Goal: Check status: Check status

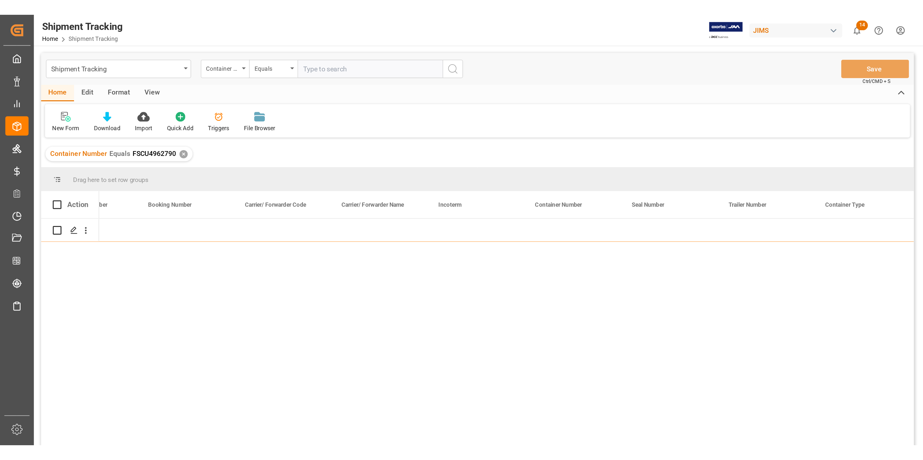
scroll to position [0, 1134]
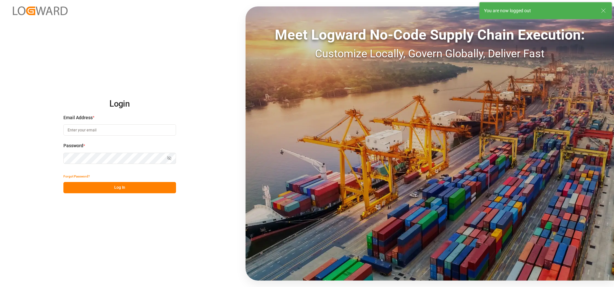
type input "[EMAIL_ADDRESS][DOMAIN_NAME]"
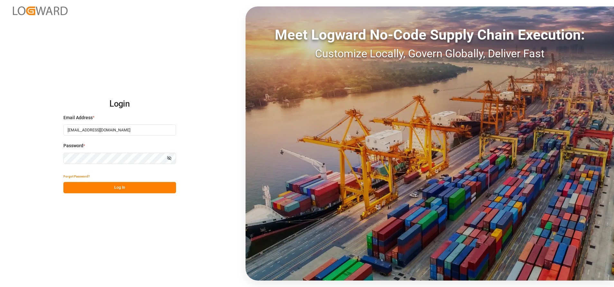
click at [132, 186] on button "Log In" at bounding box center [119, 187] width 113 height 11
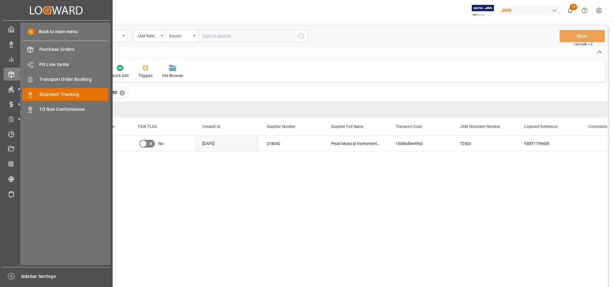
click at [46, 91] on span "Shipment Tracking" at bounding box center [73, 94] width 69 height 7
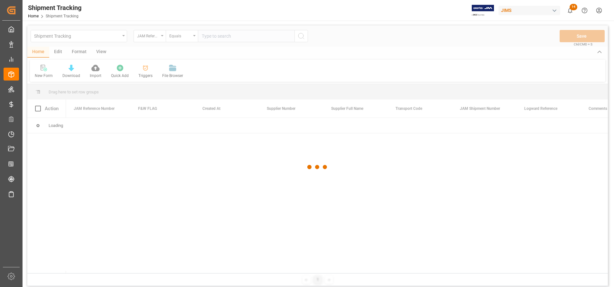
click at [246, 39] on div at bounding box center [317, 166] width 580 height 283
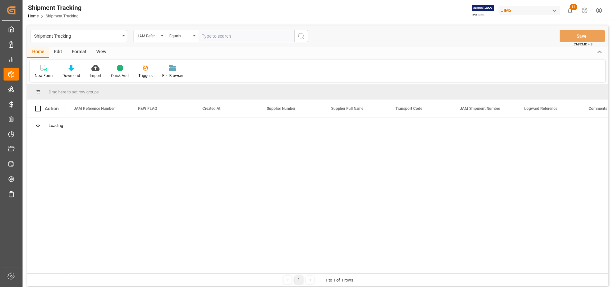
click at [247, 38] on input "text" at bounding box center [246, 36] width 97 height 12
paste input "22-10495-DE"
type input "22-10495-DE"
click at [306, 39] on button "search button" at bounding box center [301, 36] width 14 height 12
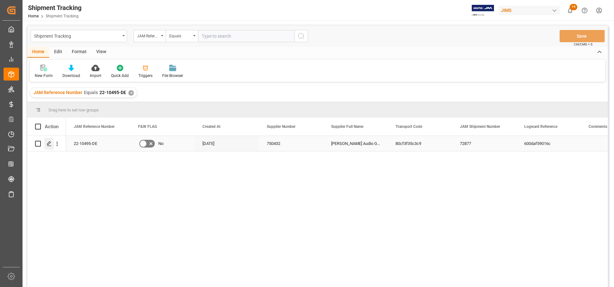
click at [50, 145] on icon "Press SPACE to select this row." at bounding box center [49, 143] width 5 height 5
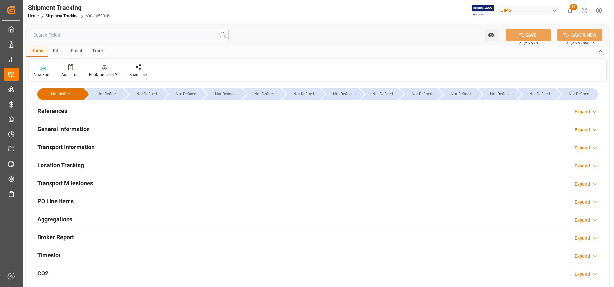
click at [86, 162] on div "Location Tracking Expand" at bounding box center [317, 164] width 561 height 12
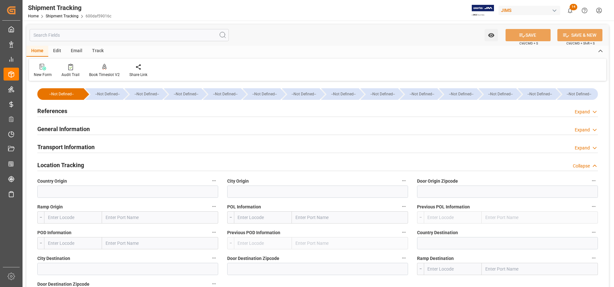
click at [85, 148] on h2 "Transport Information" at bounding box center [65, 147] width 57 height 9
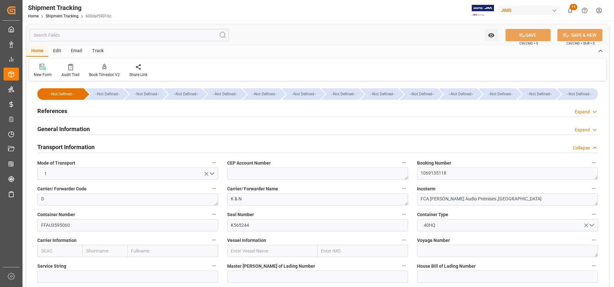
click at [85, 148] on h2 "Transport Information" at bounding box center [65, 147] width 57 height 9
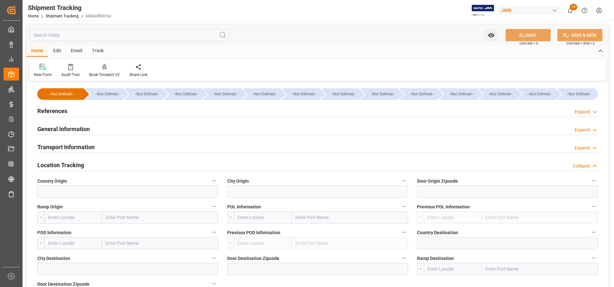
click at [79, 125] on h2 "General Information" at bounding box center [63, 129] width 52 height 9
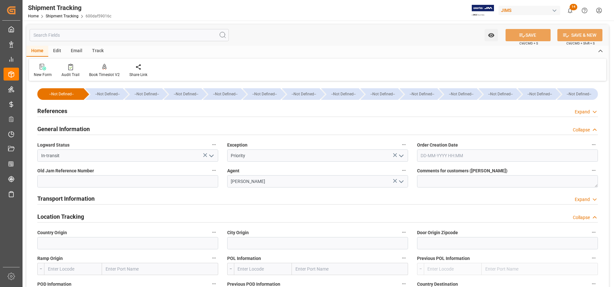
click at [402, 155] on icon "open menu" at bounding box center [401, 156] width 8 height 8
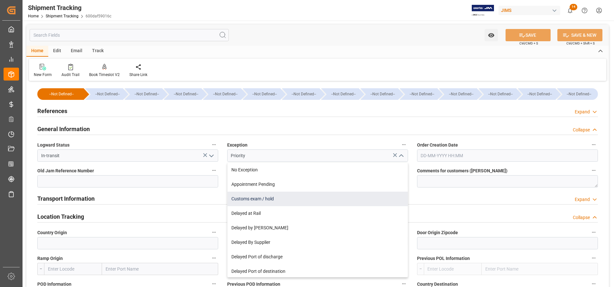
click at [333, 192] on div "Customs exam / hold" at bounding box center [317, 198] width 180 height 14
type input "Customs exam / hold"
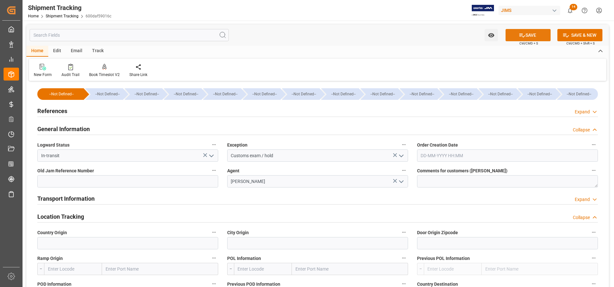
click at [521, 34] on icon at bounding box center [522, 35] width 6 height 4
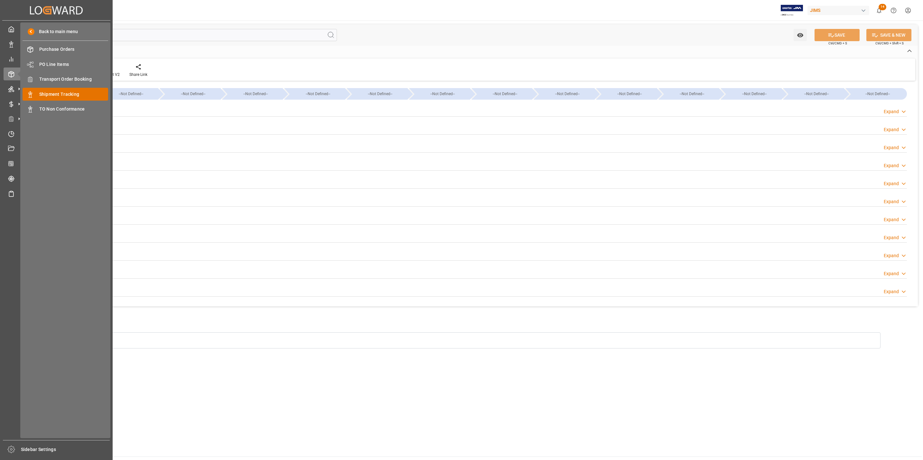
click at [52, 91] on span "Shipment Tracking" at bounding box center [73, 94] width 69 height 7
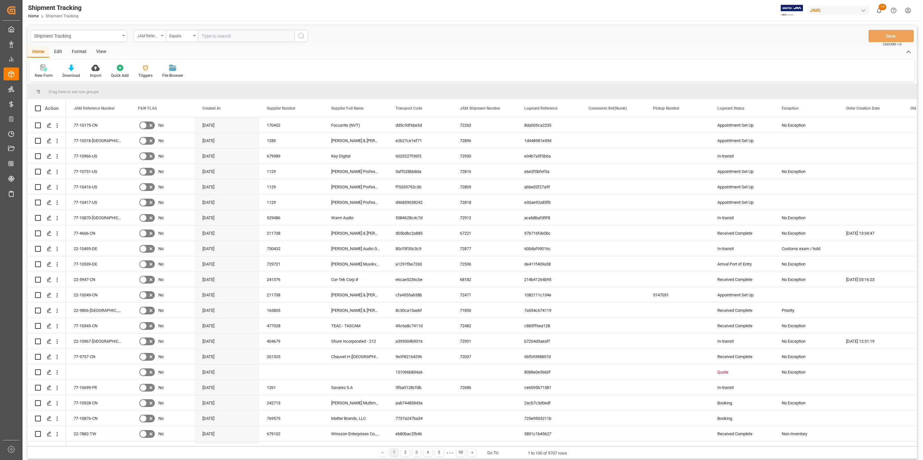
click at [162, 35] on icon "open menu" at bounding box center [162, 35] width 3 height 1
type input "conta"
click at [158, 62] on div "Container Number" at bounding box center [182, 66] width 96 height 14
click at [252, 39] on input "text" at bounding box center [246, 36] width 97 height 12
paste input "EMCU1665116"
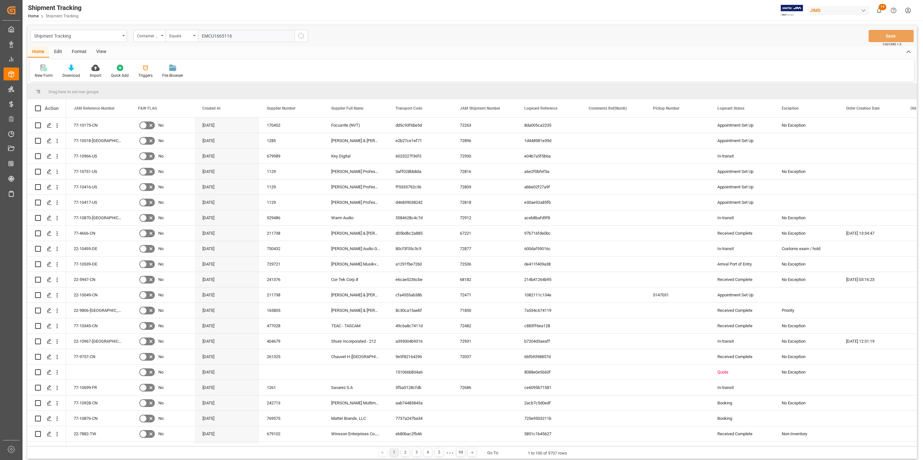
type input "EMCU1665116"
click at [297, 32] on icon "search button" at bounding box center [301, 36] width 8 height 8
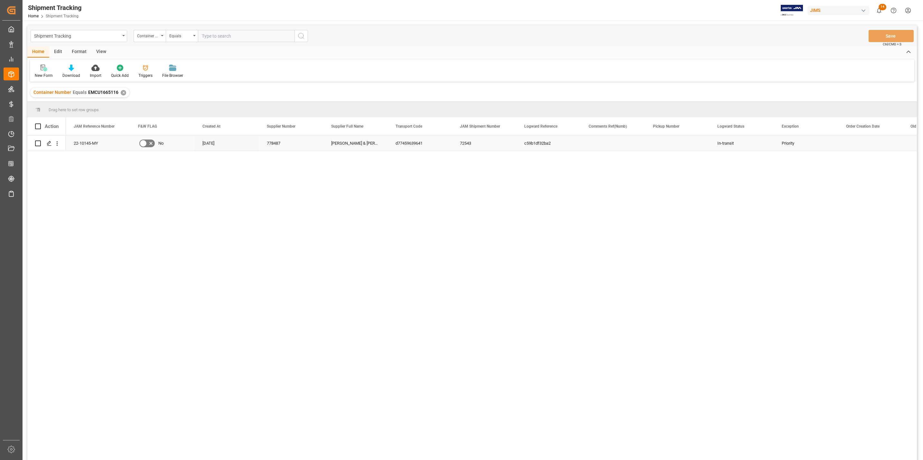
click at [90, 140] on div "22-10145-MY" at bounding box center [98, 143] width 64 height 15
click at [72, 158] on div "22-10145-MY No [DATE] 778487 [PERSON_NAME][GEOGRAPHIC_DATA][PERSON_NAME] (US fu…" at bounding box center [491, 300] width 851 height 329
click at [104, 173] on span "Copy" at bounding box center [117, 169] width 50 height 12
drag, startPoint x: 314, startPoint y: 263, endPoint x: 321, endPoint y: 249, distance: 15.1
click at [314, 263] on div "22-10145-MY No [DATE] 778487 [PERSON_NAME][GEOGRAPHIC_DATA][PERSON_NAME] (US fu…" at bounding box center [491, 300] width 851 height 329
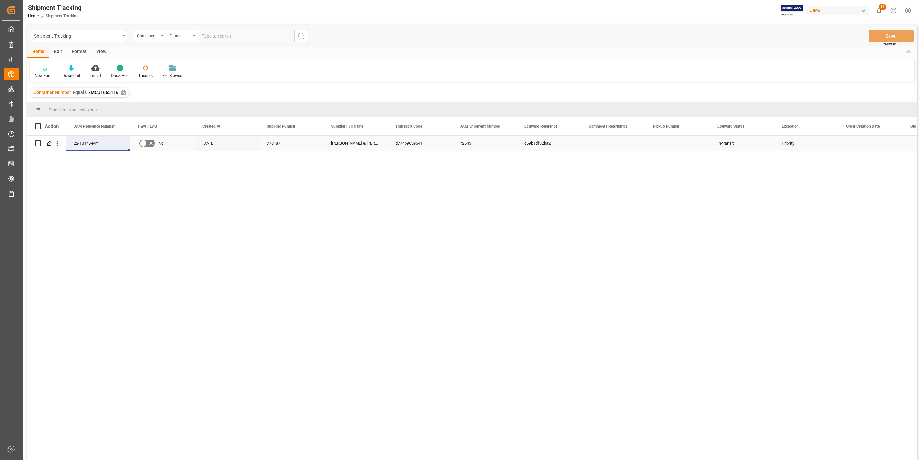
click at [350, 143] on div "[PERSON_NAME] & [PERSON_NAME] (US funds [GEOGRAPHIC_DATA]) (W/T*)" at bounding box center [355, 143] width 64 height 15
click at [372, 180] on span "Copy with Headers" at bounding box center [386, 182] width 50 height 12
click at [353, 140] on div "[PERSON_NAME] & [PERSON_NAME] (US funds [GEOGRAPHIC_DATA]) (W/T*)" at bounding box center [355, 143] width 64 height 15
click at [377, 164] on span "Copy" at bounding box center [390, 167] width 50 height 12
drag, startPoint x: 299, startPoint y: 268, endPoint x: 359, endPoint y: 236, distance: 68.4
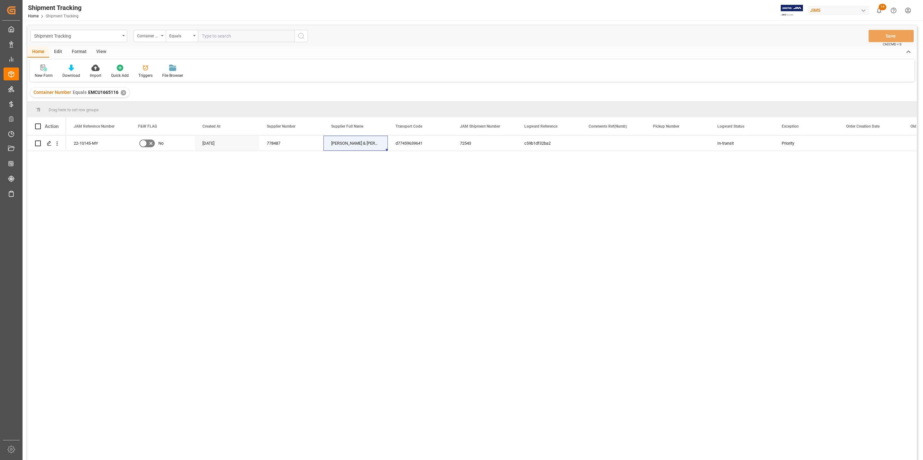
click at [299, 268] on div "22-10145-MY No [DATE] 778487 [PERSON_NAME][GEOGRAPHIC_DATA][PERSON_NAME] (US fu…" at bounding box center [491, 300] width 851 height 329
click at [481, 140] on div "72543" at bounding box center [484, 143] width 64 height 15
click at [503, 168] on span "Copy" at bounding box center [517, 167] width 50 height 12
click at [198, 286] on div "22-10145-MY No [DATE] 778487 [PERSON_NAME][GEOGRAPHIC_DATA][PERSON_NAME] (US fu…" at bounding box center [491, 300] width 851 height 329
click at [261, 34] on input "text" at bounding box center [246, 36] width 97 height 12
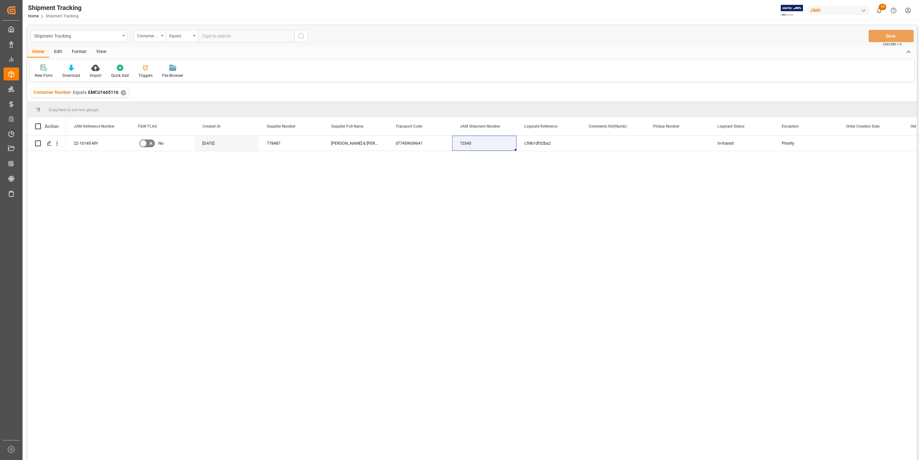
paste input "DRYU9551619"
type input "DRYU9551619"
click at [301, 28] on div "Shipment Tracking Container Number Equals DRYU9551619 Save Ctrl/CMD + S" at bounding box center [471, 35] width 889 height 21
click at [303, 32] on icon "search button" at bounding box center [301, 36] width 8 height 8
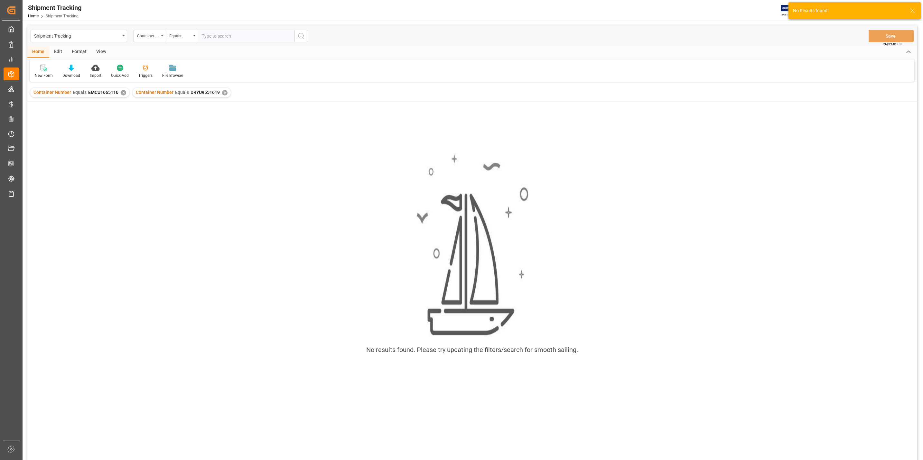
click at [125, 95] on div "Container Number Equals EMCU1665116 ✕" at bounding box center [79, 93] width 99 height 10
click at [124, 92] on div "✕" at bounding box center [123, 92] width 5 height 5
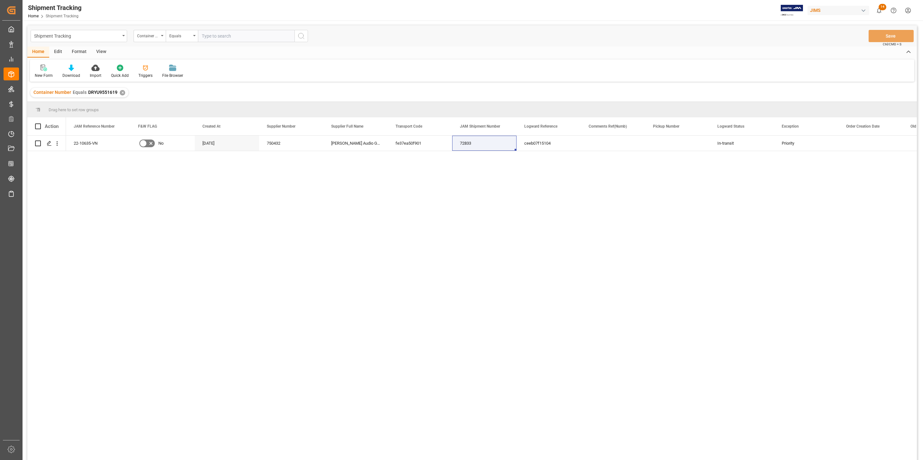
click at [103, 51] on div "View" at bounding box center [101, 52] width 20 height 11
click at [42, 76] on div "Default" at bounding box center [41, 76] width 13 height 6
click at [59, 159] on div "Mainstream Grid" at bounding box center [66, 156] width 56 height 7
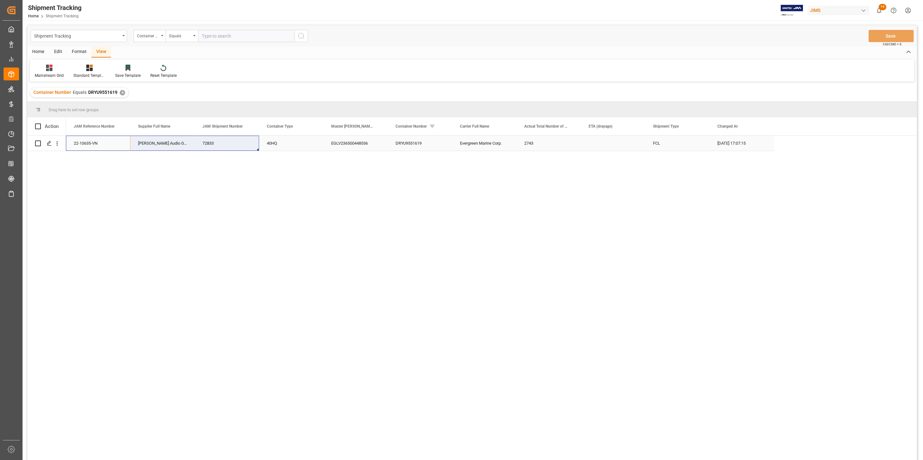
drag, startPoint x: 91, startPoint y: 144, endPoint x: 211, endPoint y: 143, distance: 120.0
click at [211, 143] on div "22-10635-VN [PERSON_NAME] Audio GmbH 72833 40HQ EGLV236500448536 DRYU9551619 Ev…" at bounding box center [420, 143] width 708 height 15
click at [230, 167] on span "Copy" at bounding box center [247, 170] width 50 height 12
click at [268, 32] on input "text" at bounding box center [246, 36] width 97 height 12
paste input "TXGU6697333"
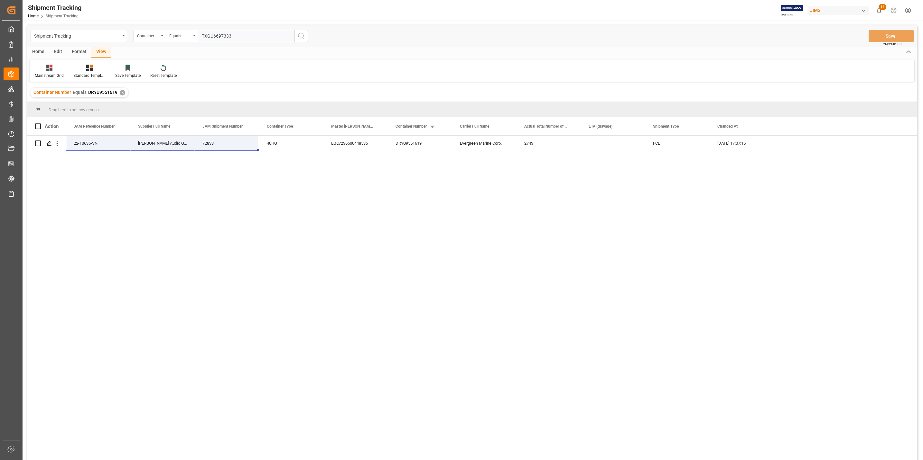
type input "TXGU6697333"
click at [304, 35] on icon "search button" at bounding box center [301, 36] width 8 height 8
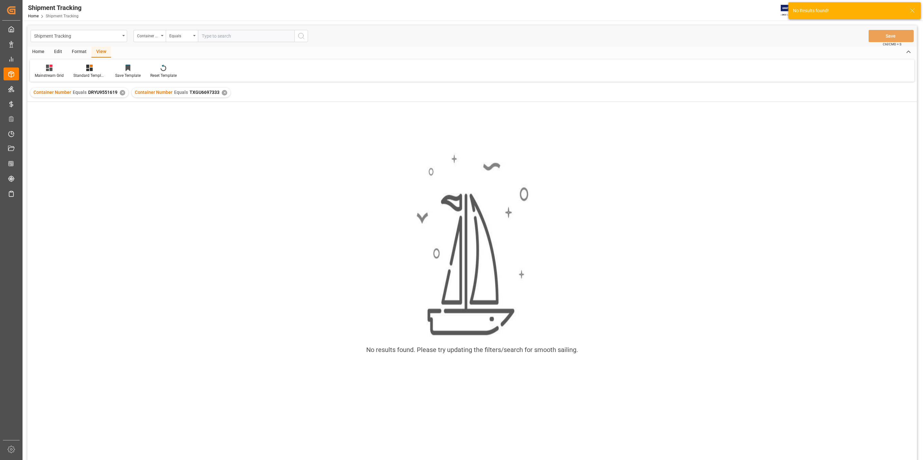
click at [120, 92] on div "✕" at bounding box center [122, 92] width 5 height 5
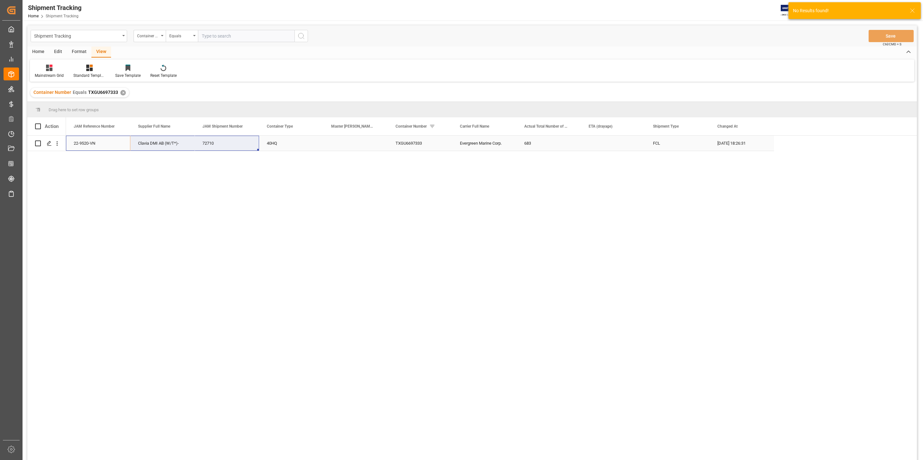
drag, startPoint x: 97, startPoint y: 144, endPoint x: 217, endPoint y: 149, distance: 119.1
click at [217, 149] on div "22-9520-VN Clavia DMI AB (W/T*)- 72710 40HQ TXGU6697333 Evergreen Marine Corp. …" at bounding box center [420, 143] width 708 height 15
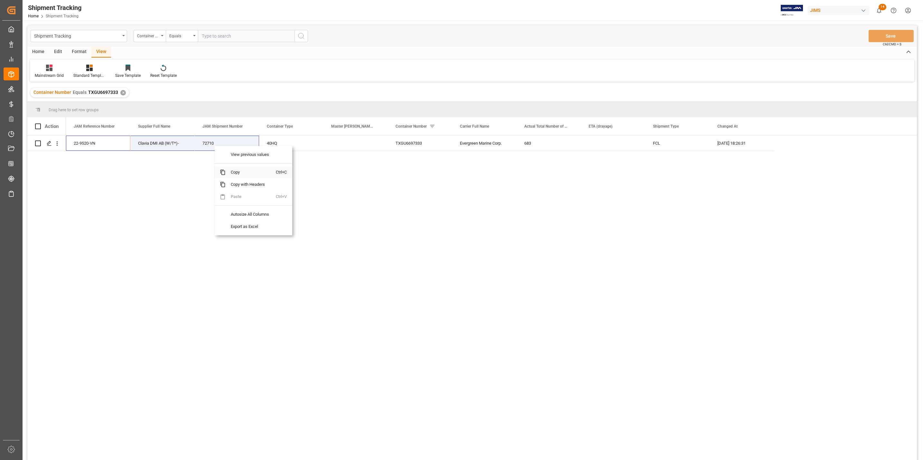
click at [234, 173] on span "Copy" at bounding box center [251, 172] width 50 height 12
click at [358, 145] on div "Press SPACE to select this row." at bounding box center [355, 143] width 64 height 15
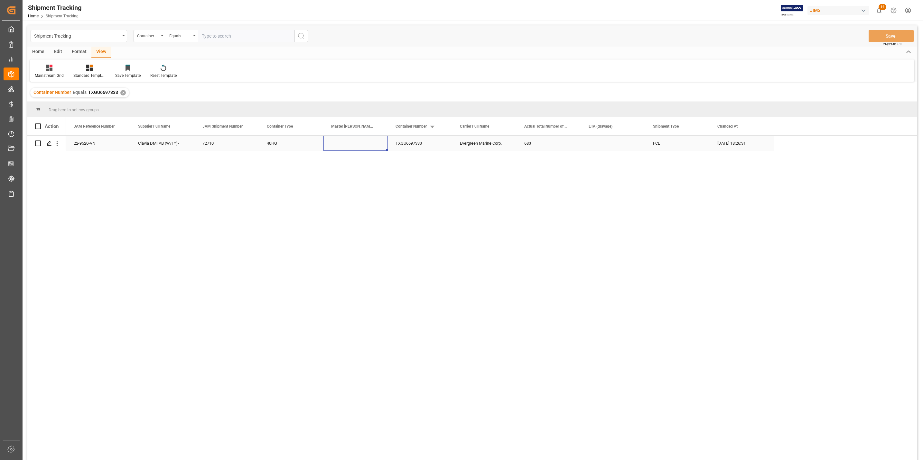
click at [358, 145] on div "Press SPACE to select this row." at bounding box center [355, 143] width 64 height 15
click at [358, 144] on input "Press SPACE to select this row." at bounding box center [356, 147] width 54 height 12
click at [339, 147] on input "Press SPACE to select this row." at bounding box center [356, 147] width 54 height 12
click at [363, 146] on input "Press SPACE to select this row." at bounding box center [356, 147] width 54 height 12
click at [349, 145] on input "Press SPACE to select this row." at bounding box center [356, 147] width 54 height 12
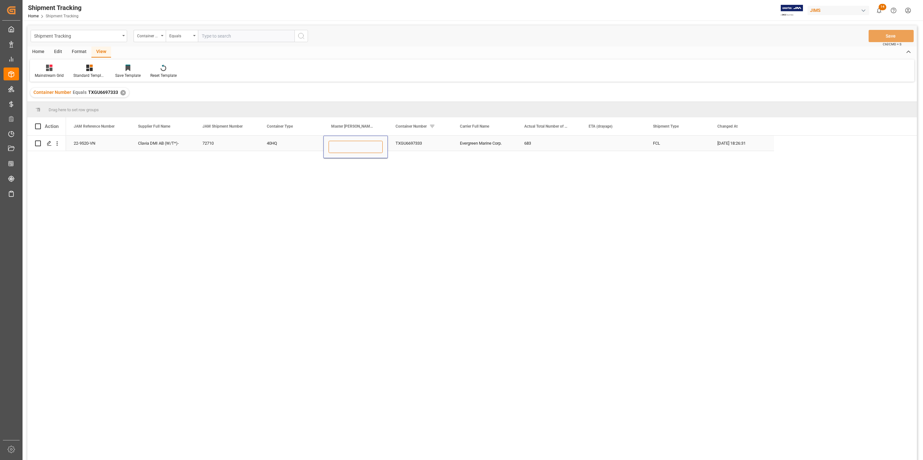
paste input "EGLV235501186545"
type input "EGLV235501186545"
click at [308, 142] on div "40HQ" at bounding box center [291, 143] width 64 height 15
click at [614, 39] on button "Save" at bounding box center [890, 36] width 45 height 12
